Goal: Task Accomplishment & Management: Manage account settings

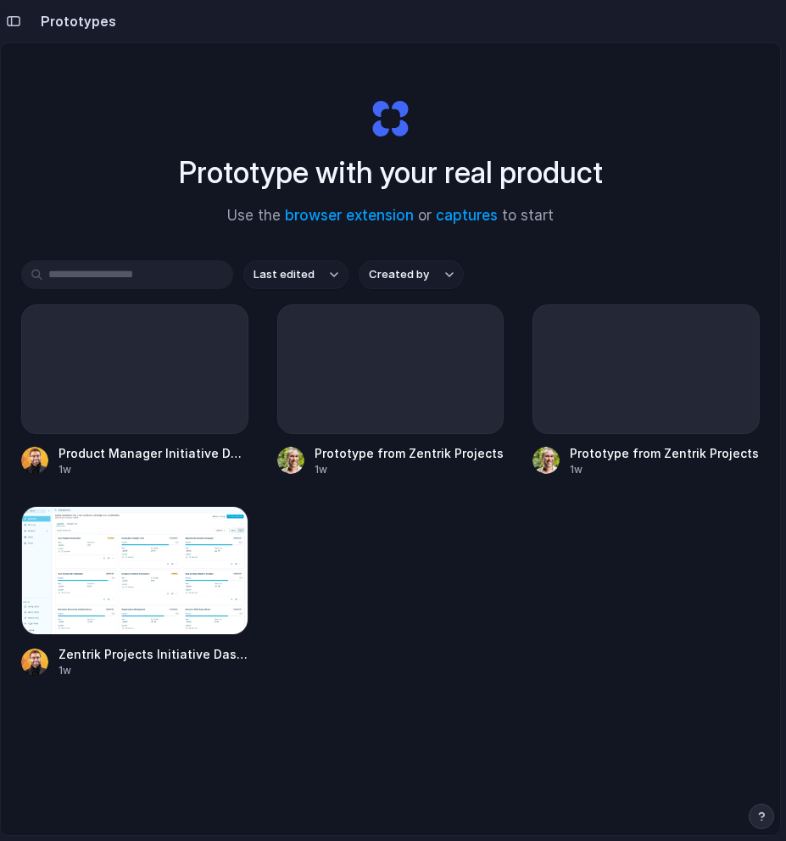
click at [16, 28] on button "button" at bounding box center [13, 21] width 27 height 27
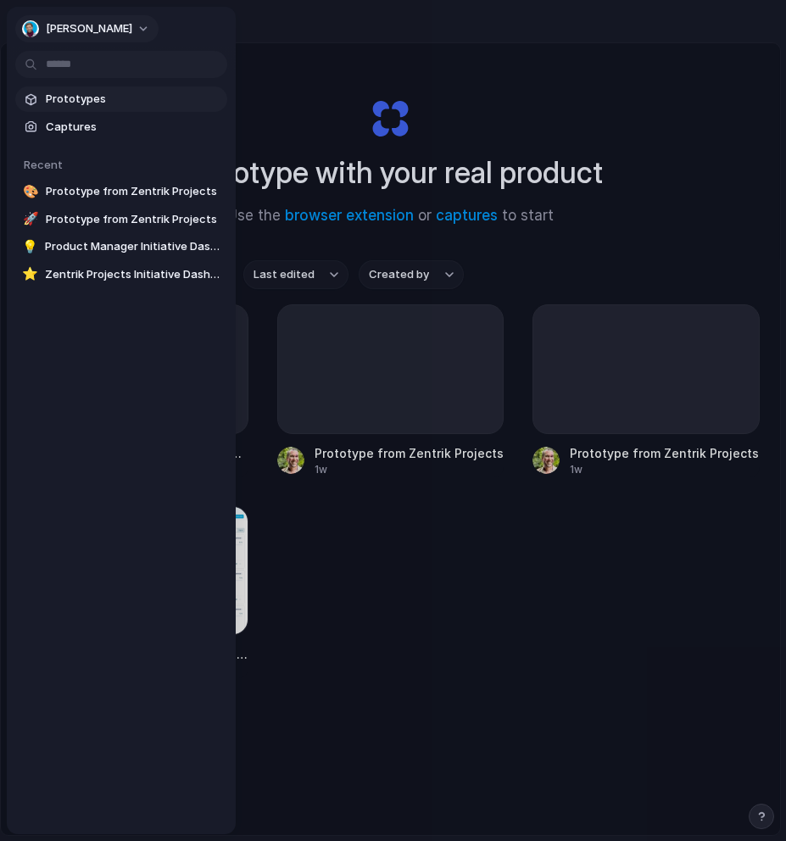
click at [78, 25] on span "Jorge Alcantara" at bounding box center [89, 28] width 87 height 17
click at [79, 69] on span "Settings" at bounding box center [69, 67] width 47 height 17
click at [62, 20] on span "Jorge Alcantara" at bounding box center [89, 28] width 87 height 17
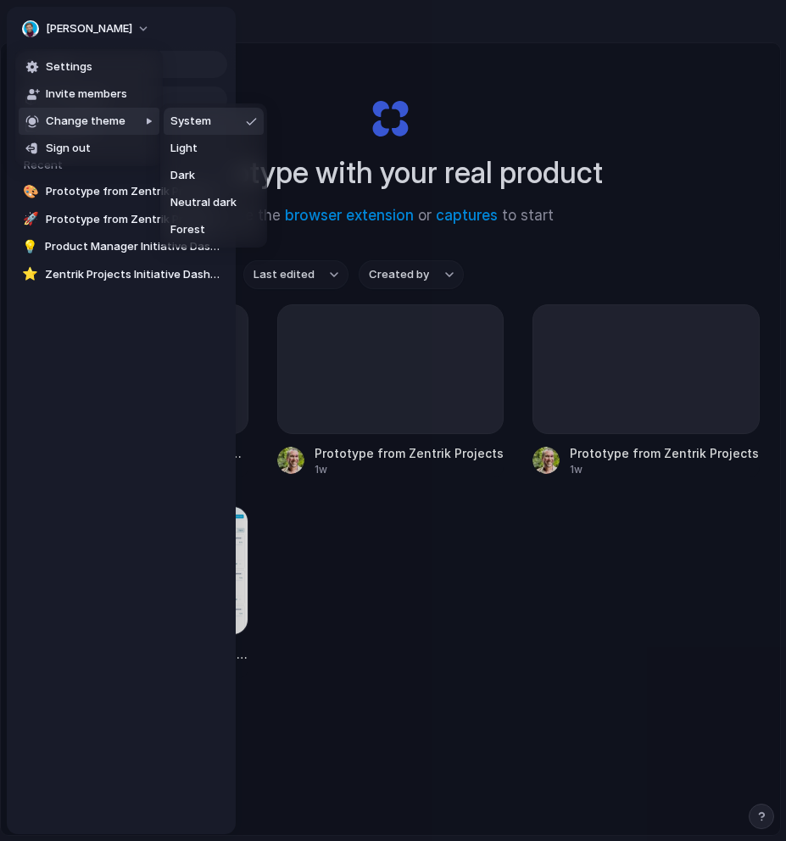
click at [69, 115] on span "Change theme" at bounding box center [86, 121] width 80 height 17
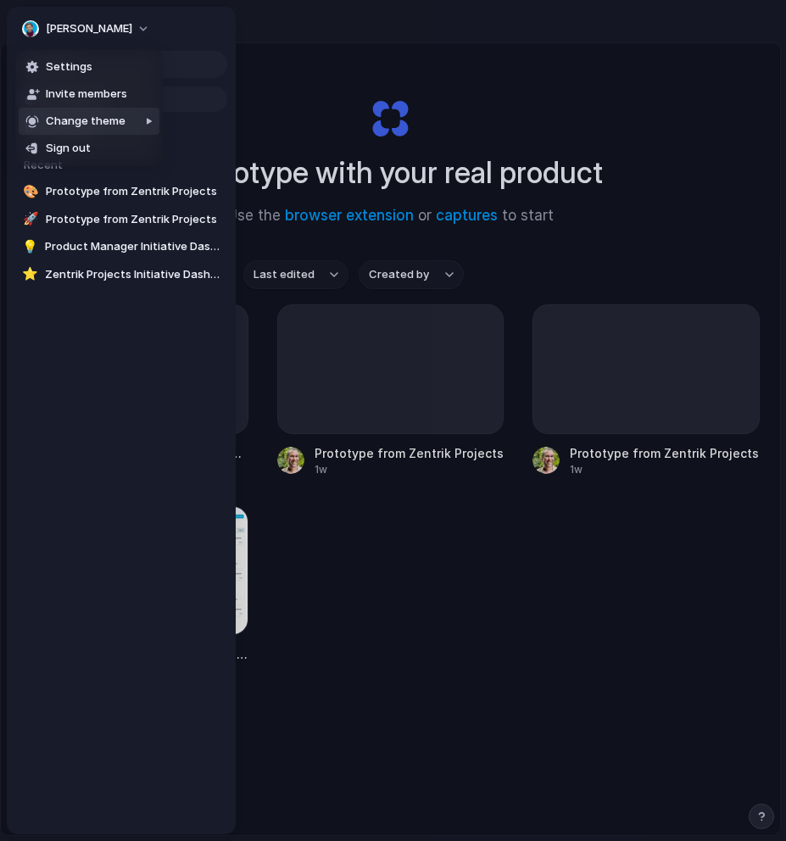
click at [69, 115] on span "Change theme" at bounding box center [86, 121] width 80 height 17
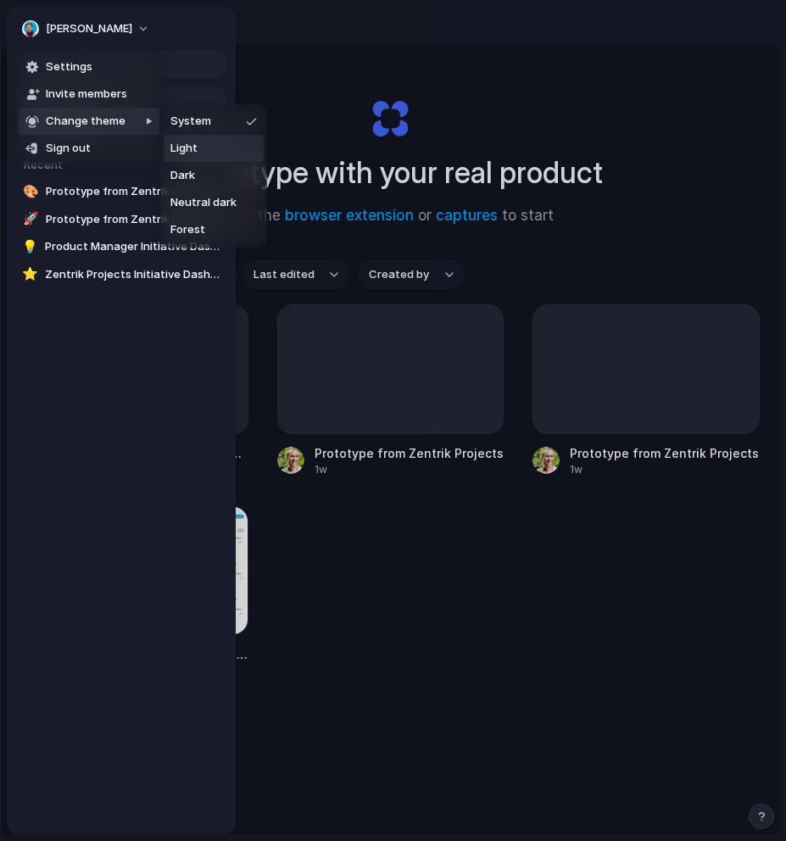
click at [206, 147] on li "Light" at bounding box center [214, 148] width 100 height 27
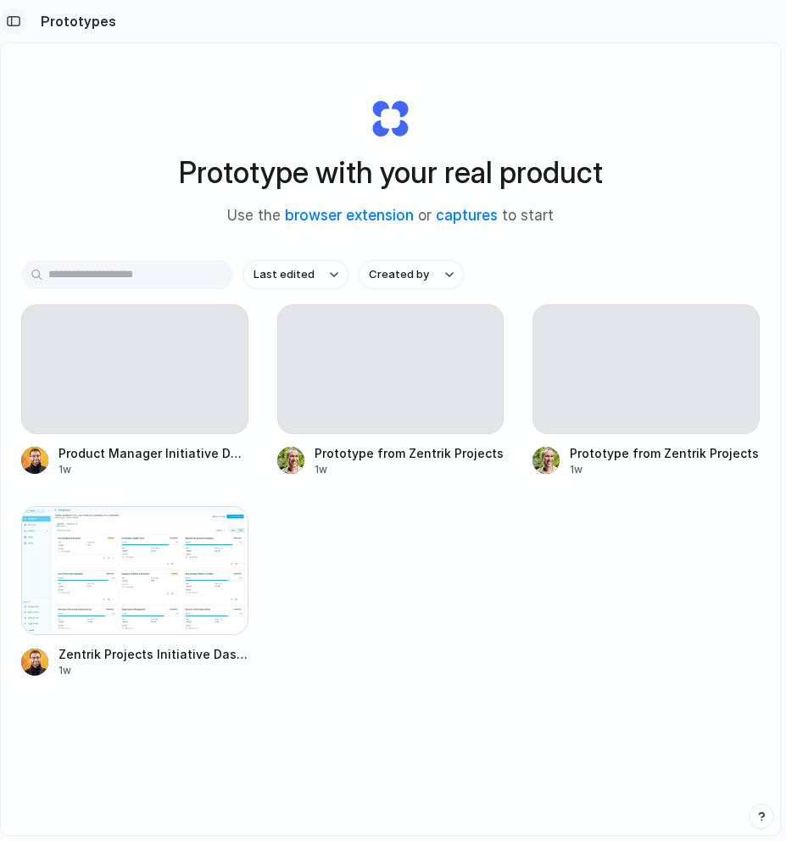
click at [8, 20] on div "button" at bounding box center [13, 21] width 15 height 12
